Goal: Information Seeking & Learning: Learn about a topic

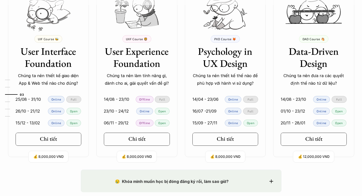
scroll to position [481, 0]
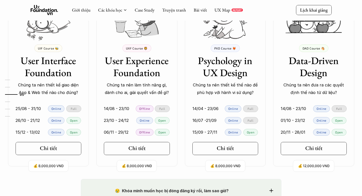
click at [310, 66] on h3 "Data-Driven Design" at bounding box center [314, 67] width 66 height 24
click at [316, 144] on link "Chi tiết" at bounding box center [314, 148] width 66 height 13
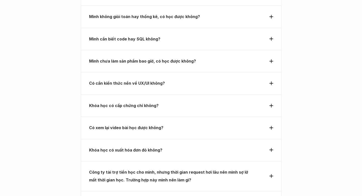
scroll to position [1825, 0]
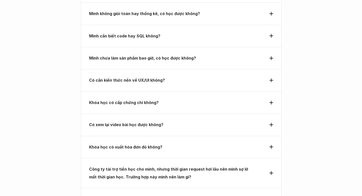
click at [181, 76] on p "Có cần kiến thức nền về UX/UI không?" at bounding box center [172, 80] width 166 height 8
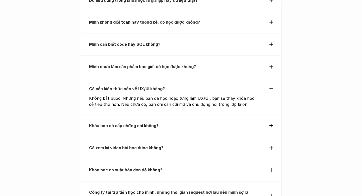
scroll to position [1790, 0]
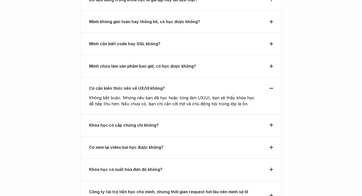
click at [182, 55] on div "Mình chưa làm sản phẩm bao giờ, có học được không?" at bounding box center [181, 66] width 201 height 22
click at [183, 64] on strong "Mình chưa làm sản phẩm bao giờ, có học được không?" at bounding box center [142, 66] width 107 height 5
click at [271, 64] on icon at bounding box center [272, 66] width 4 height 4
click at [241, 55] on div "Mình chưa làm sản phẩm bao giờ, có học được không?" at bounding box center [181, 66] width 201 height 22
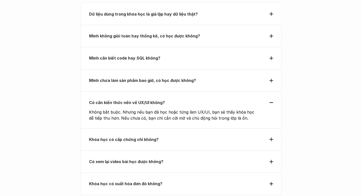
scroll to position [1774, 0]
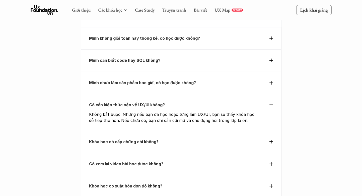
click at [181, 80] on strong "Mình chưa làm sản phẩm bao giờ, có học được không?" at bounding box center [142, 82] width 107 height 5
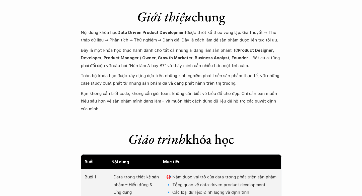
scroll to position [515, 0]
